Goal: Task Accomplishment & Management: Use online tool/utility

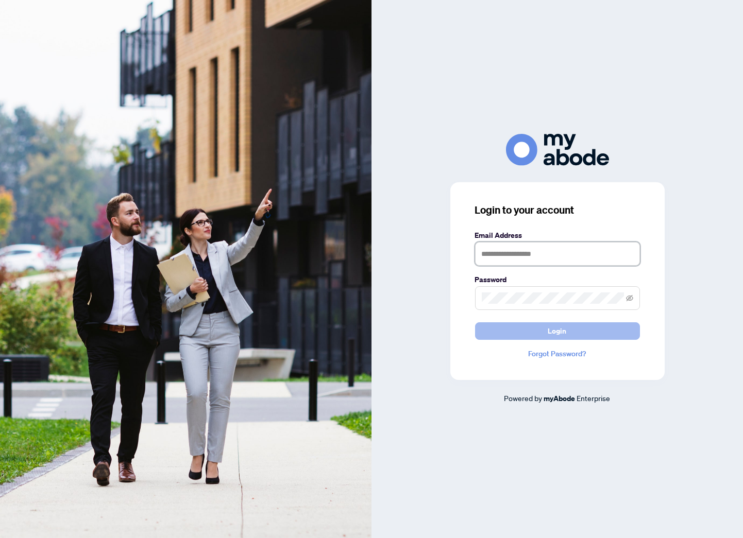
type input "**********"
click at [533, 327] on button "Login" at bounding box center [557, 331] width 165 height 18
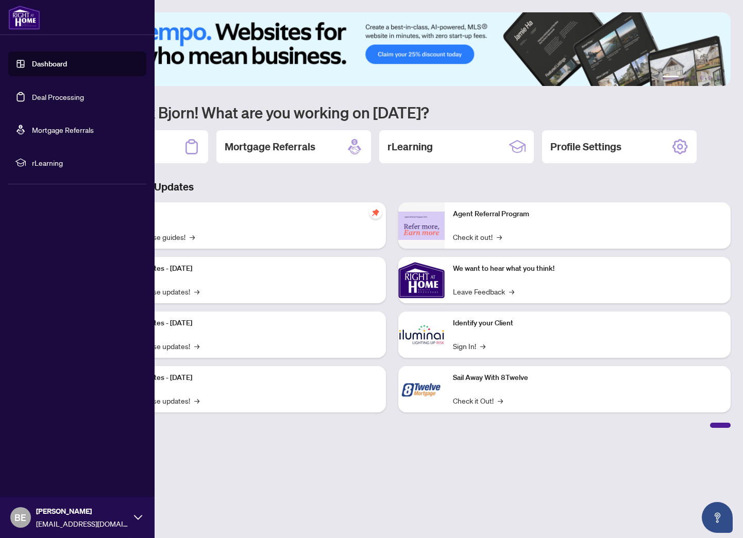
click at [32, 93] on link "Deal Processing" at bounding box center [58, 96] width 52 height 9
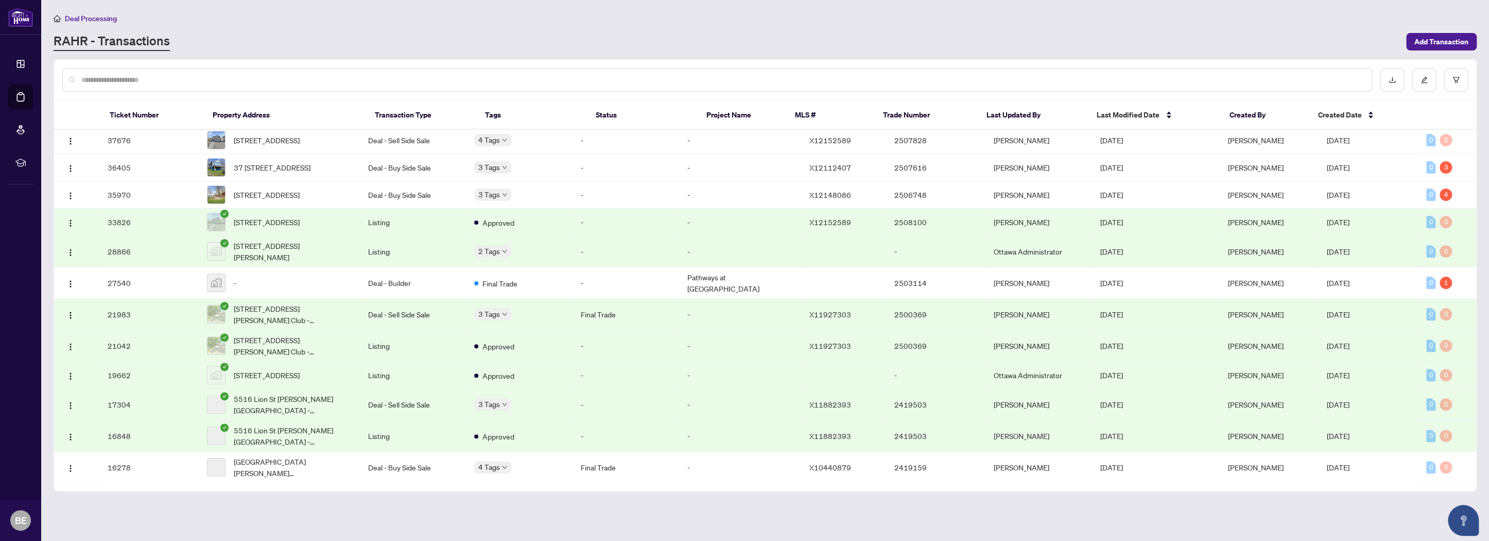
scroll to position [294, 0]
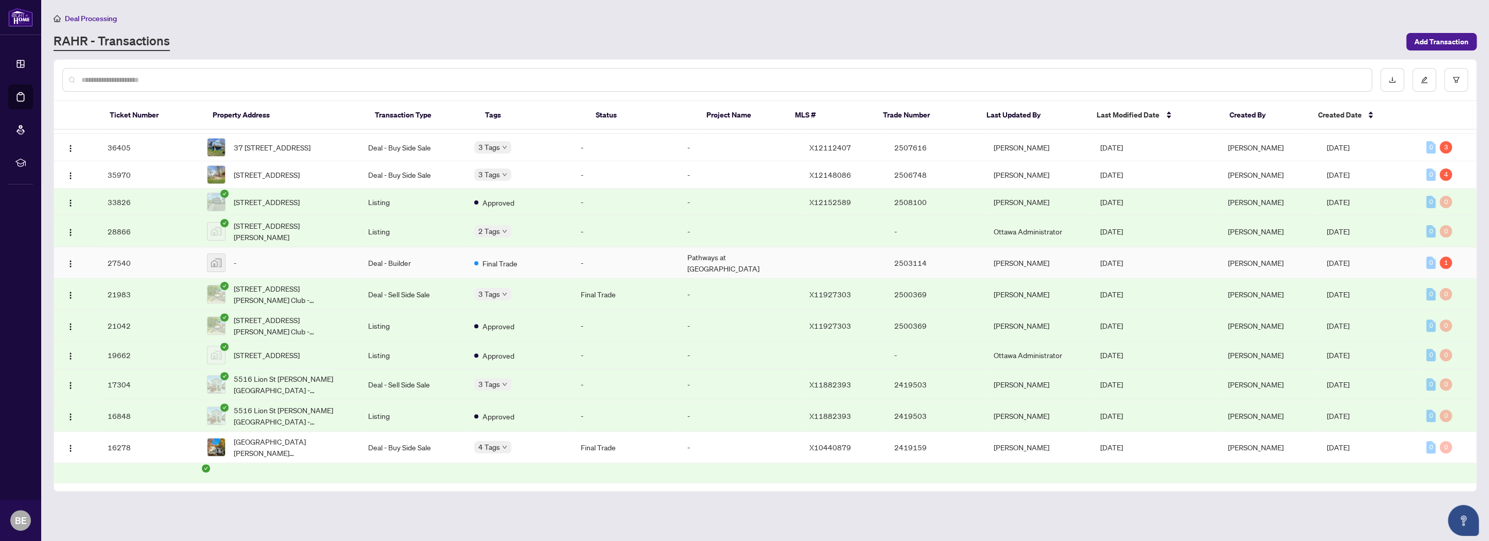
click at [440, 279] on td "Deal - Builder" at bounding box center [413, 262] width 107 height 31
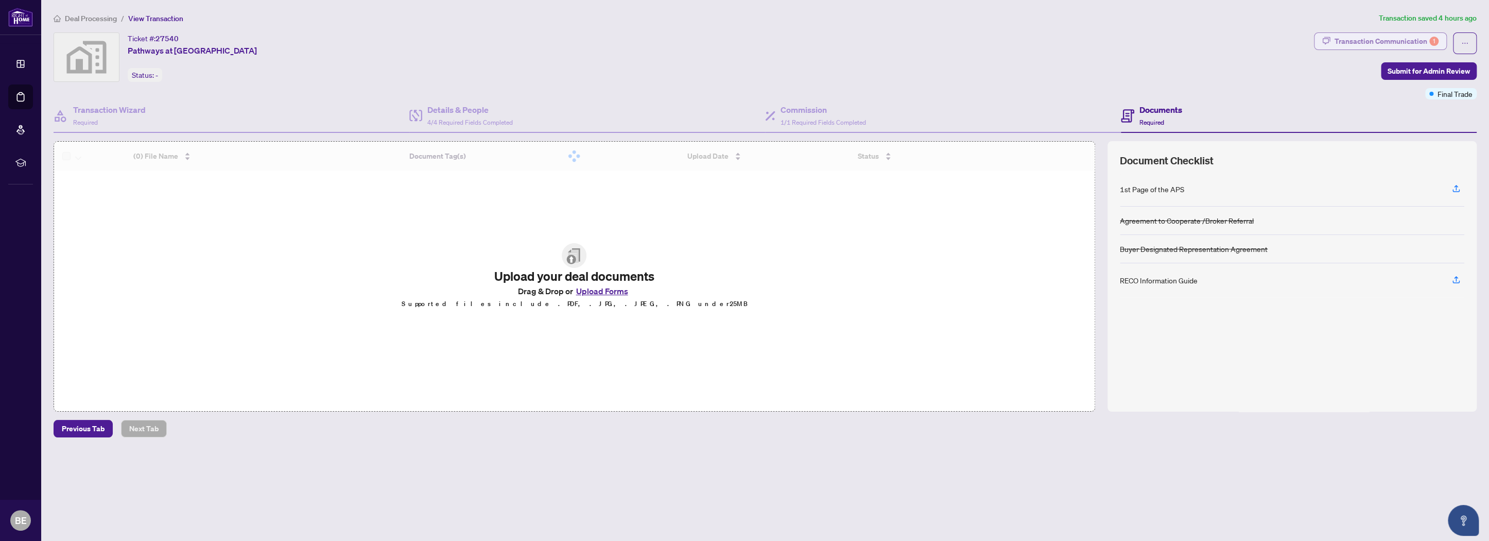
click at [742, 40] on div "Transaction Communication 1" at bounding box center [1387, 41] width 104 height 16
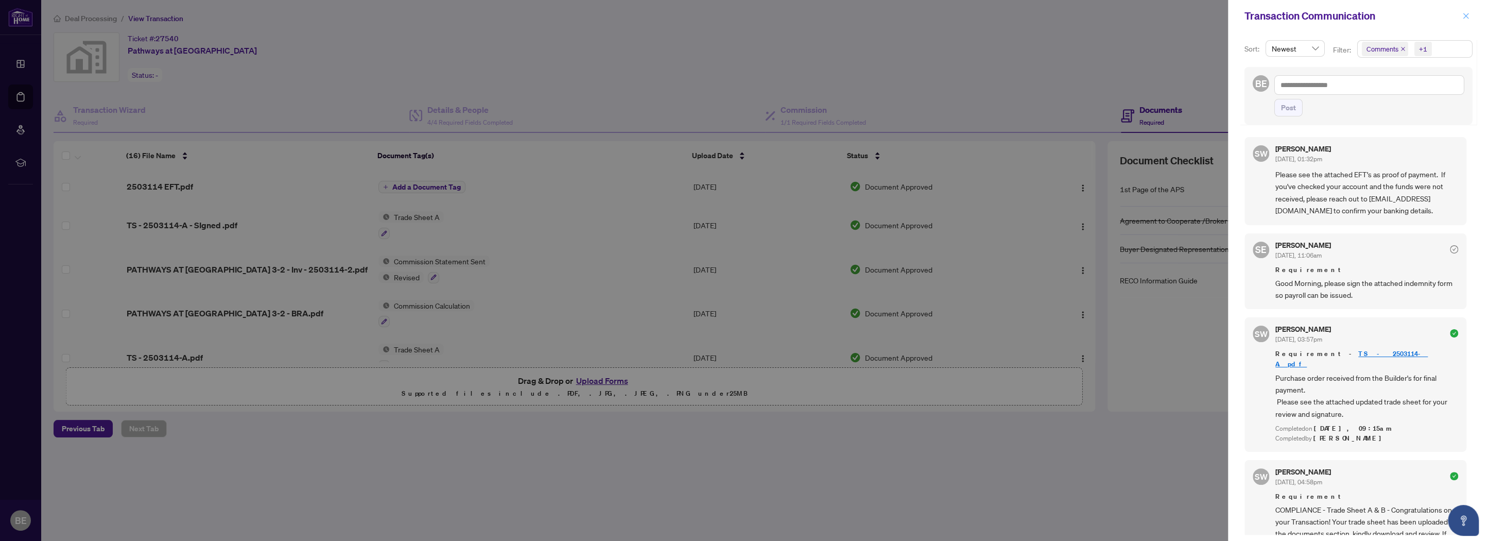
click at [742, 16] on icon "close" at bounding box center [1465, 15] width 7 height 7
